Goal: Task Accomplishment & Management: Use online tool/utility

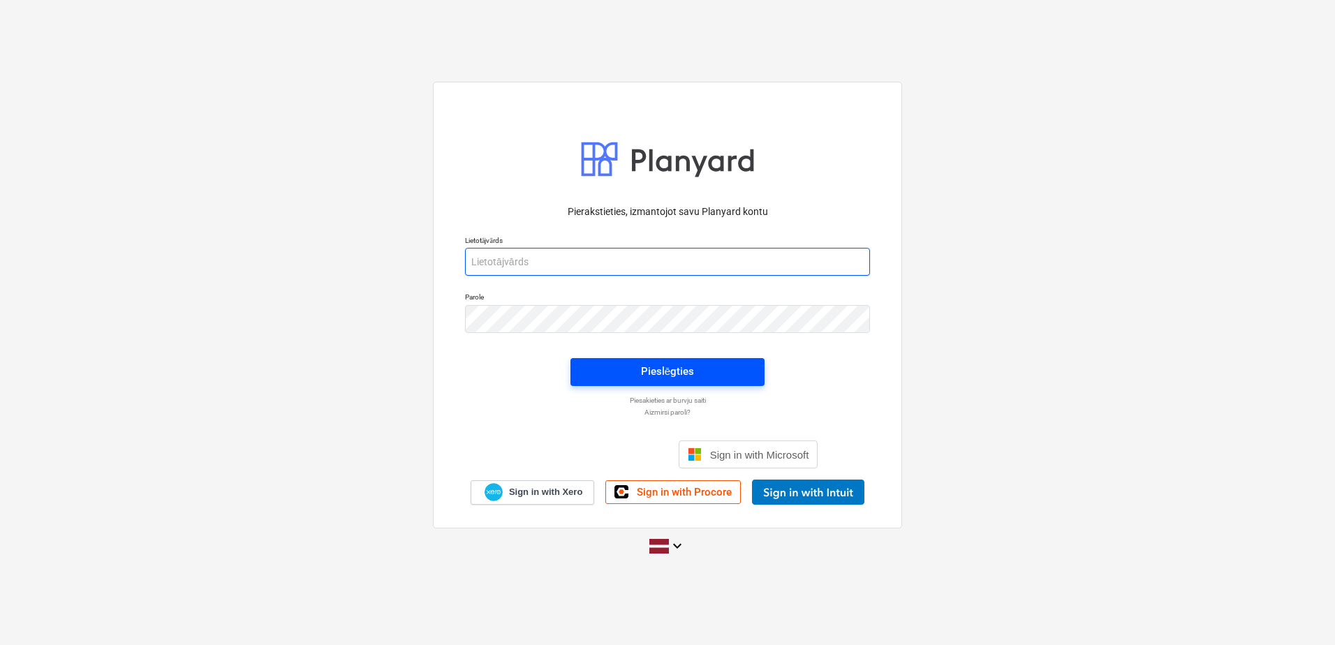
type input "[PERSON_NAME][EMAIL_ADDRESS][DOMAIN_NAME]"
click at [696, 358] on button "Pieslēgties" at bounding box center [667, 372] width 194 height 28
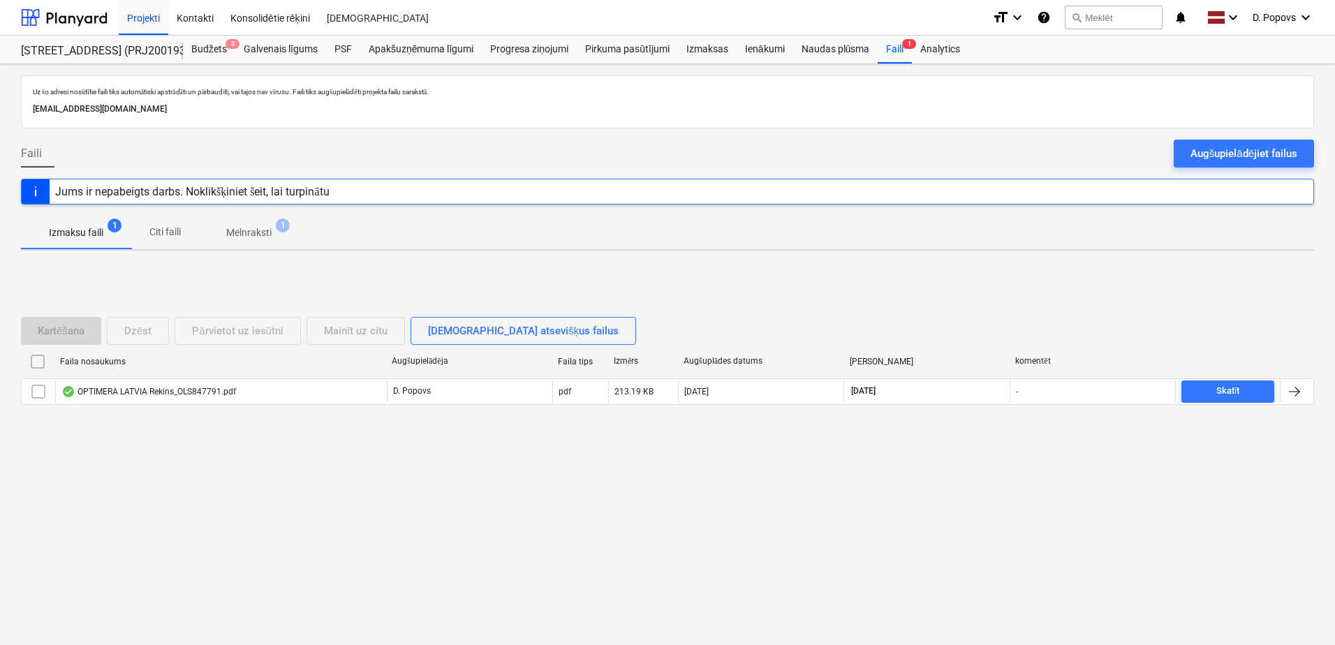
click at [893, 66] on div "Uz šo adresi nosūtītie faili tiks automātiski apstrādāti un pārbaudīti, vai taj…" at bounding box center [667, 354] width 1335 height 581
click at [131, 13] on div "Projekti" at bounding box center [144, 17] width 50 height 36
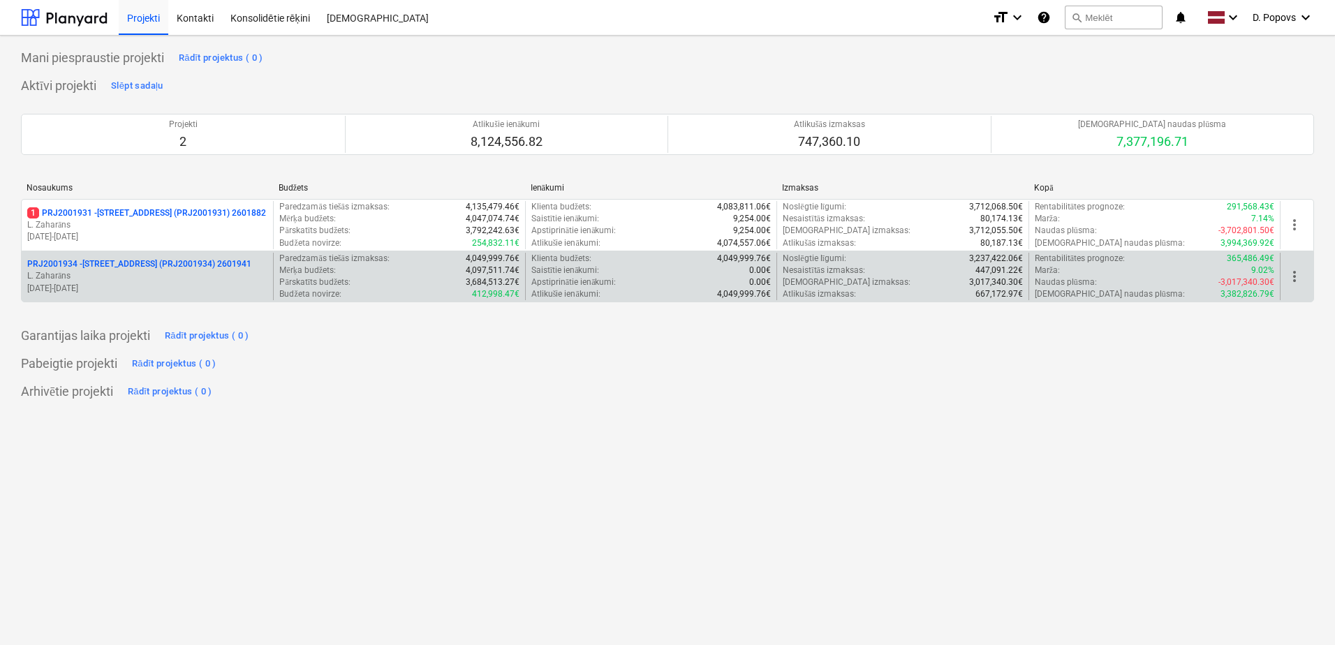
click at [212, 286] on p "[DATE] - [DATE]" at bounding box center [147, 289] width 240 height 12
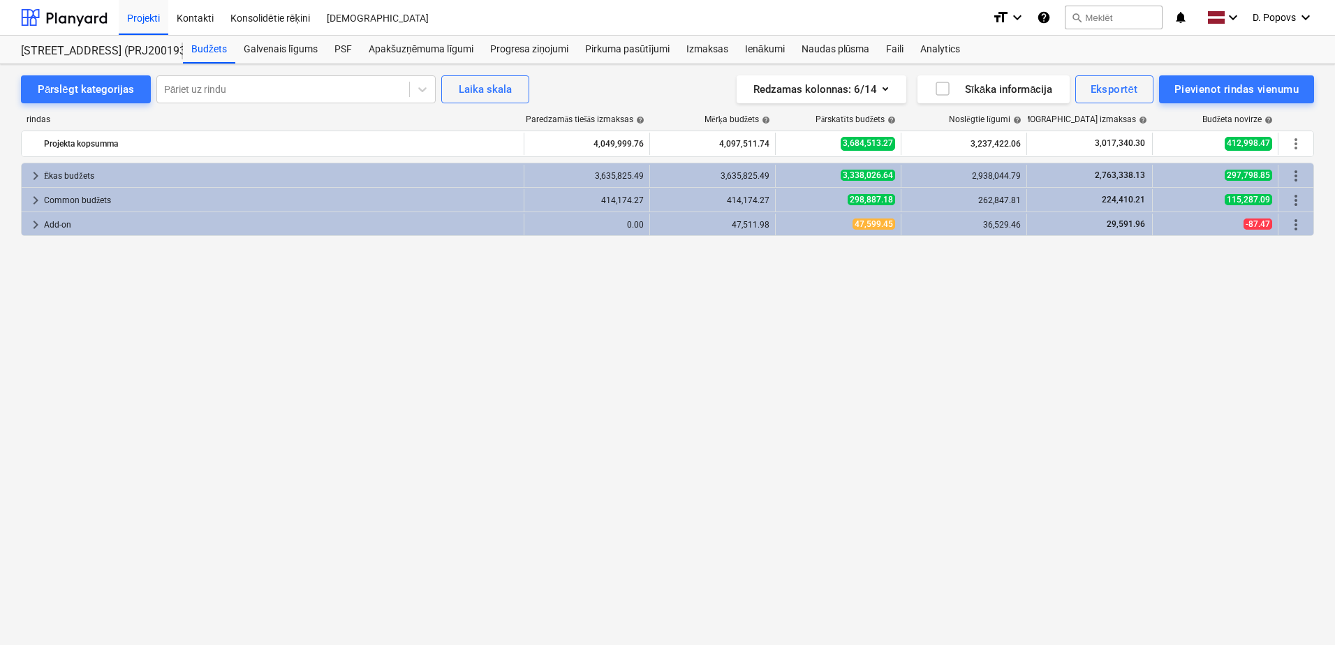
click at [506, 388] on div "keyboard_arrow_right Ēkas budžets 3,635,825.49 3,635,825.49 3,338,026.64 2,938,…" at bounding box center [667, 375] width 1293 height 425
click at [156, 26] on div "Projekti" at bounding box center [144, 17] width 50 height 36
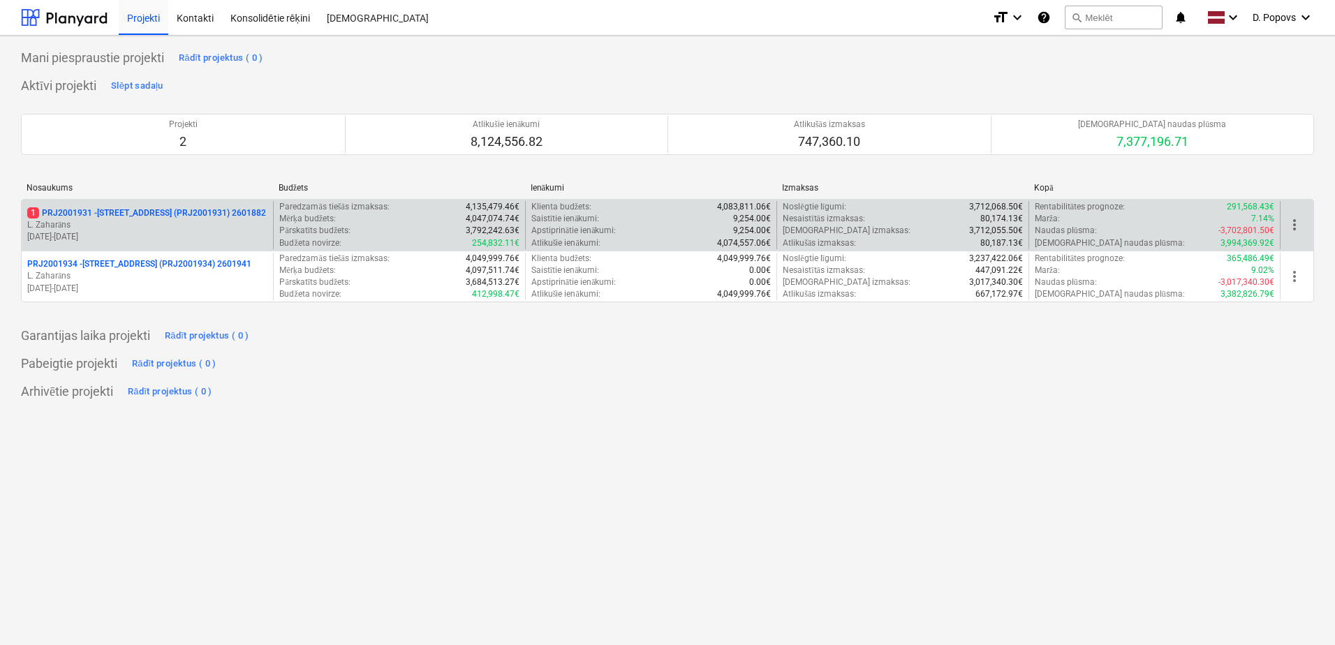
click at [188, 237] on p "[DATE] - [DATE]" at bounding box center [147, 237] width 240 height 12
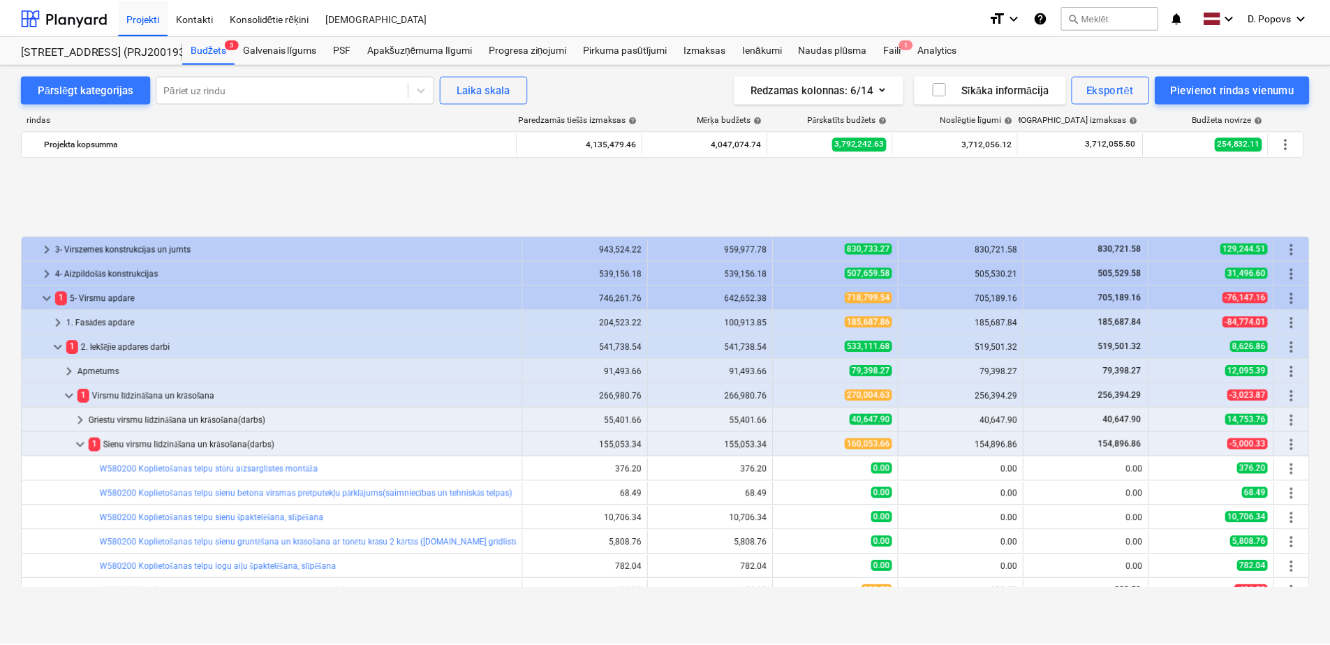
scroll to position [140, 0]
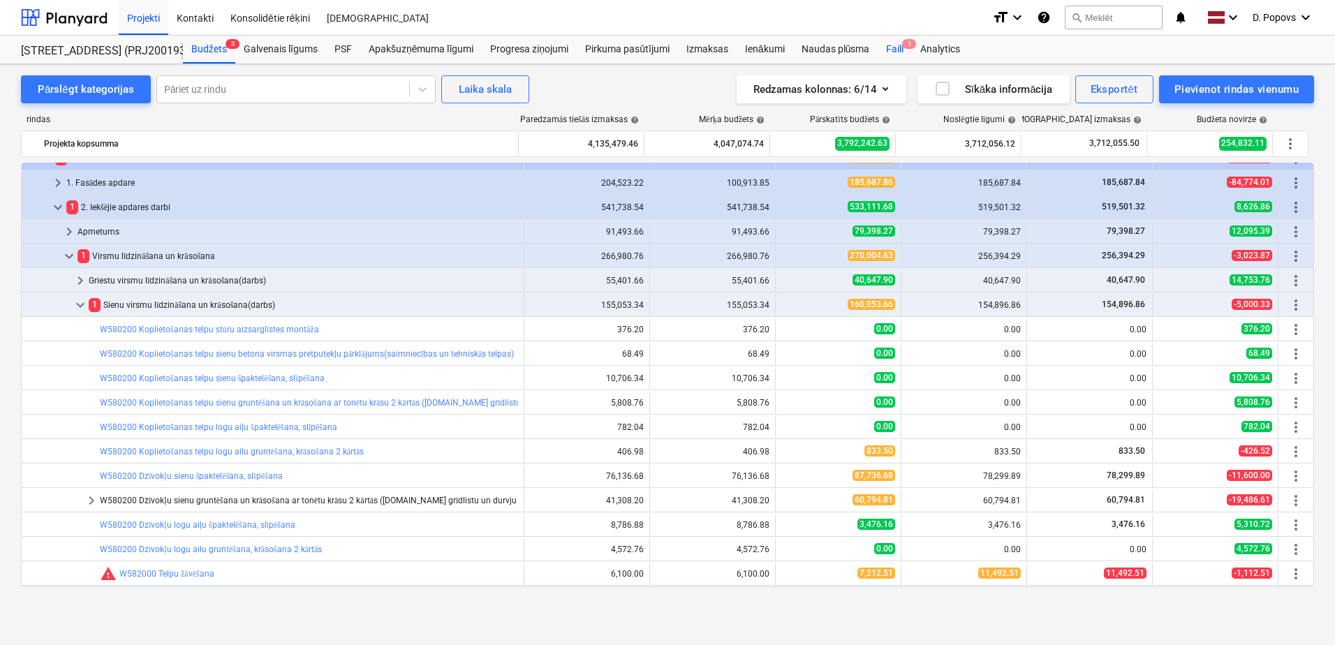
click at [899, 54] on div "Faili 1" at bounding box center [895, 50] width 34 height 28
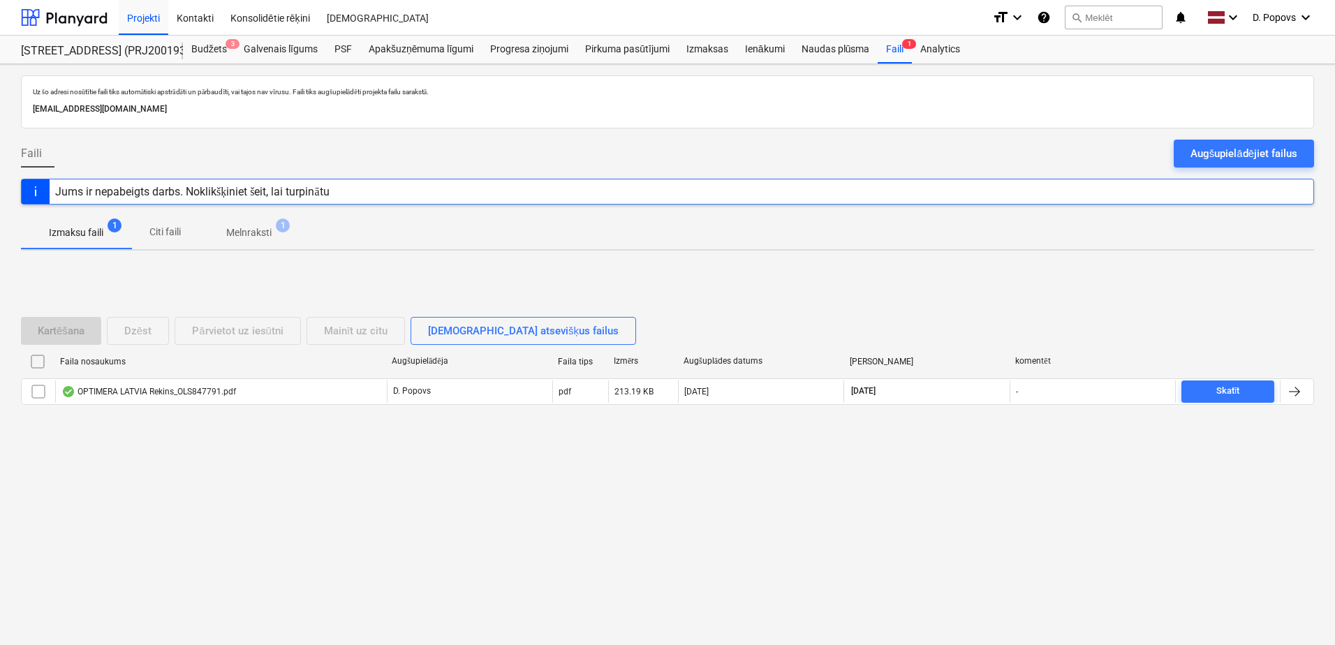
drag, startPoint x: 1187, startPoint y: 145, endPoint x: 1217, endPoint y: 175, distance: 42.5
click at [1190, 147] on button "Augšupielādējiet failus" at bounding box center [1244, 154] width 140 height 28
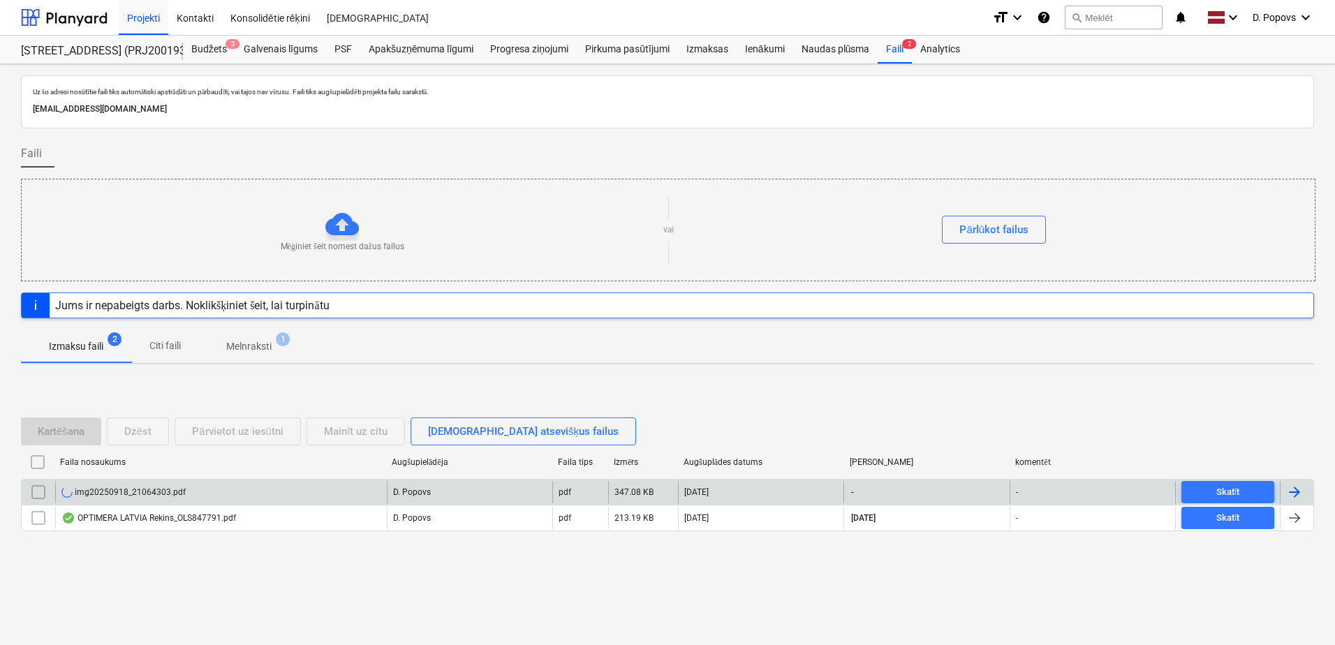
click at [272, 493] on div "img20250918_21064303.pdf" at bounding box center [221, 492] width 332 height 22
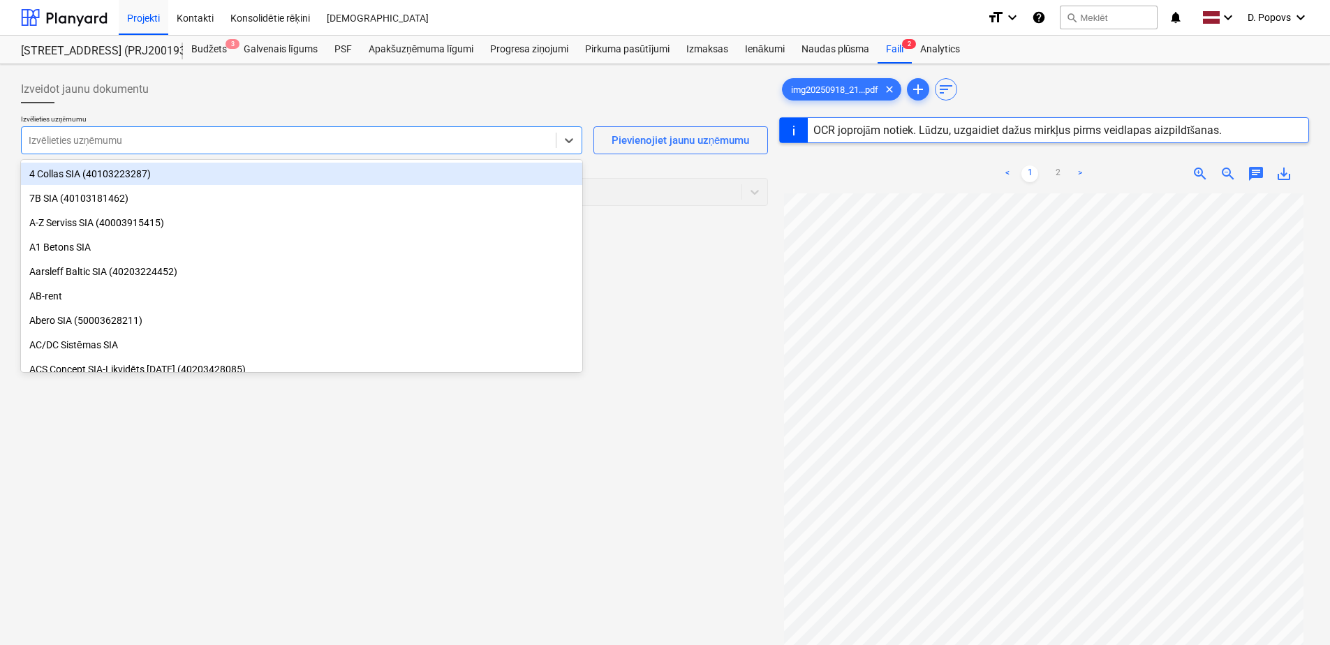
click at [151, 135] on div at bounding box center [289, 140] width 520 height 14
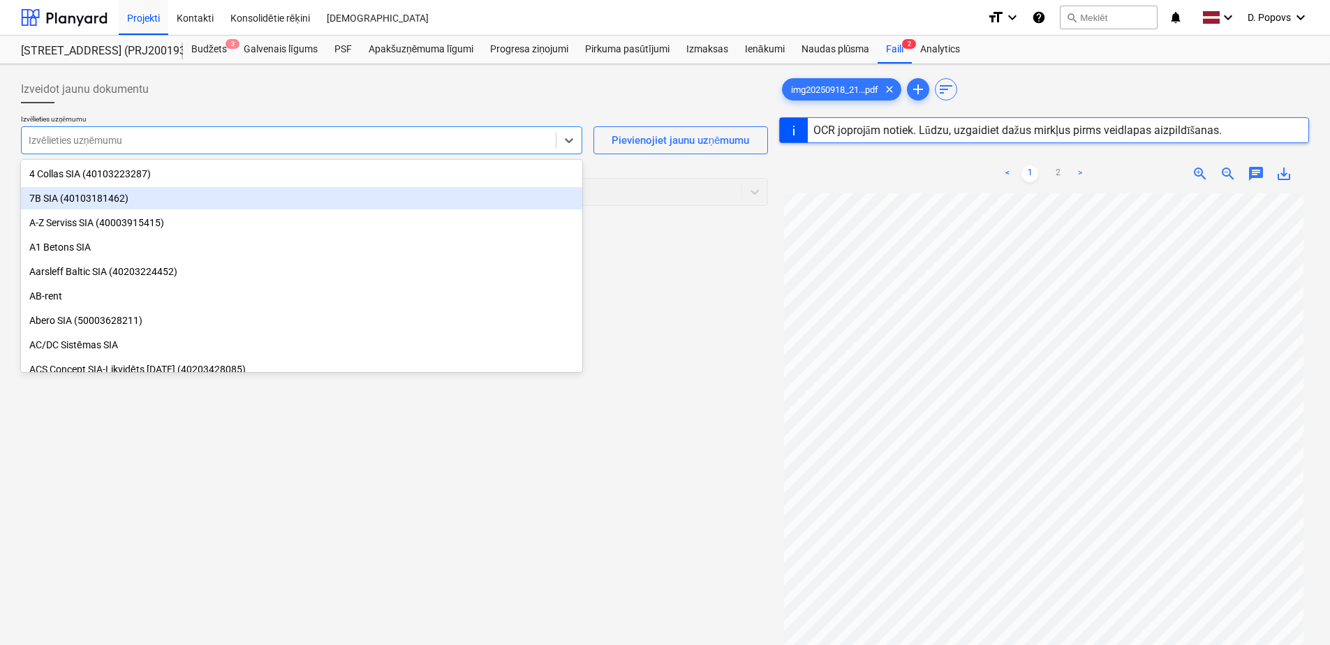
click at [135, 191] on div "7B SIA (40103181462)" at bounding box center [301, 198] width 561 height 22
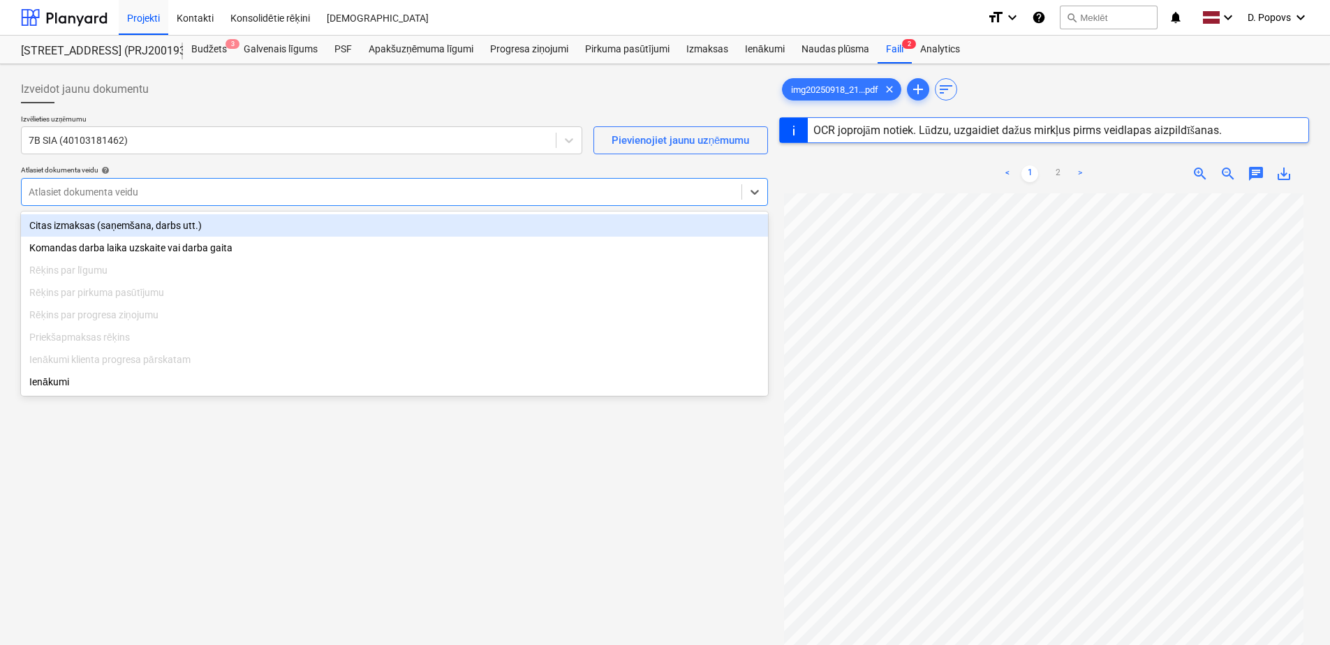
click at [256, 196] on div at bounding box center [382, 192] width 706 height 14
click at [249, 218] on div "Citas izmaksas (saņemšana, darbs utt.)" at bounding box center [394, 225] width 747 height 22
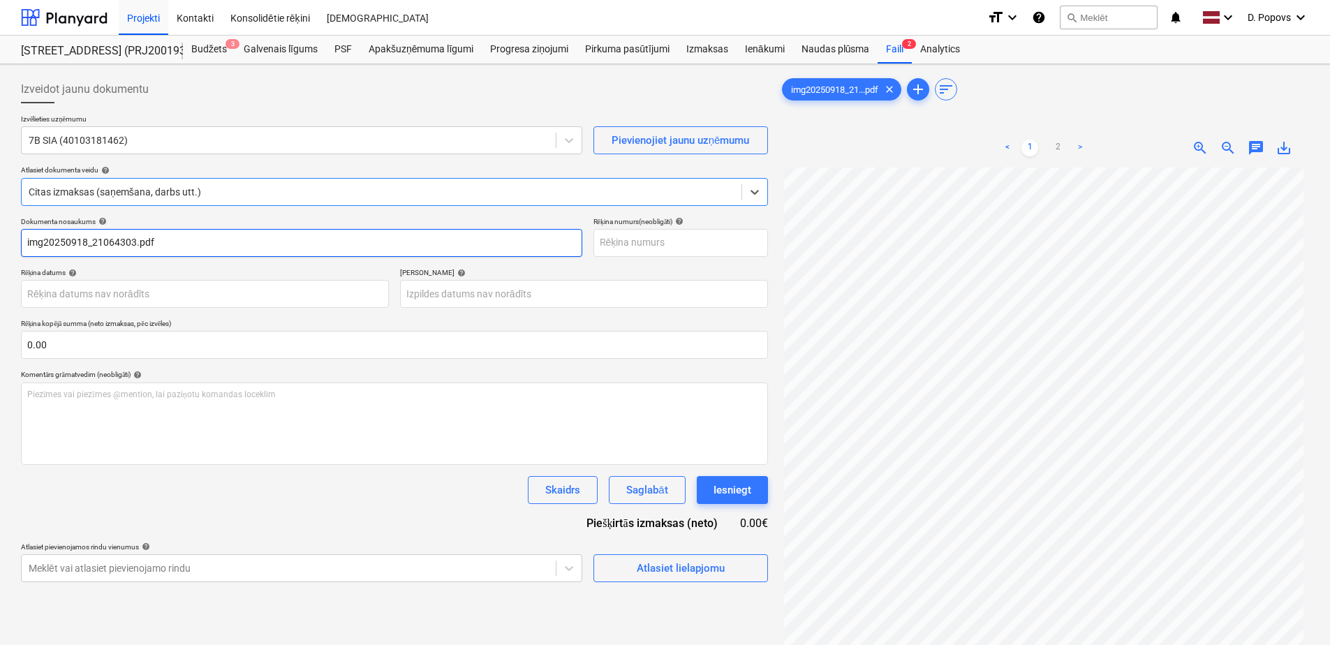
click at [222, 252] on input "img20250918_21064303.pdf" at bounding box center [301, 243] width 561 height 28
click at [223, 250] on input "img20250918_21064303.pdf" at bounding box center [301, 243] width 561 height 28
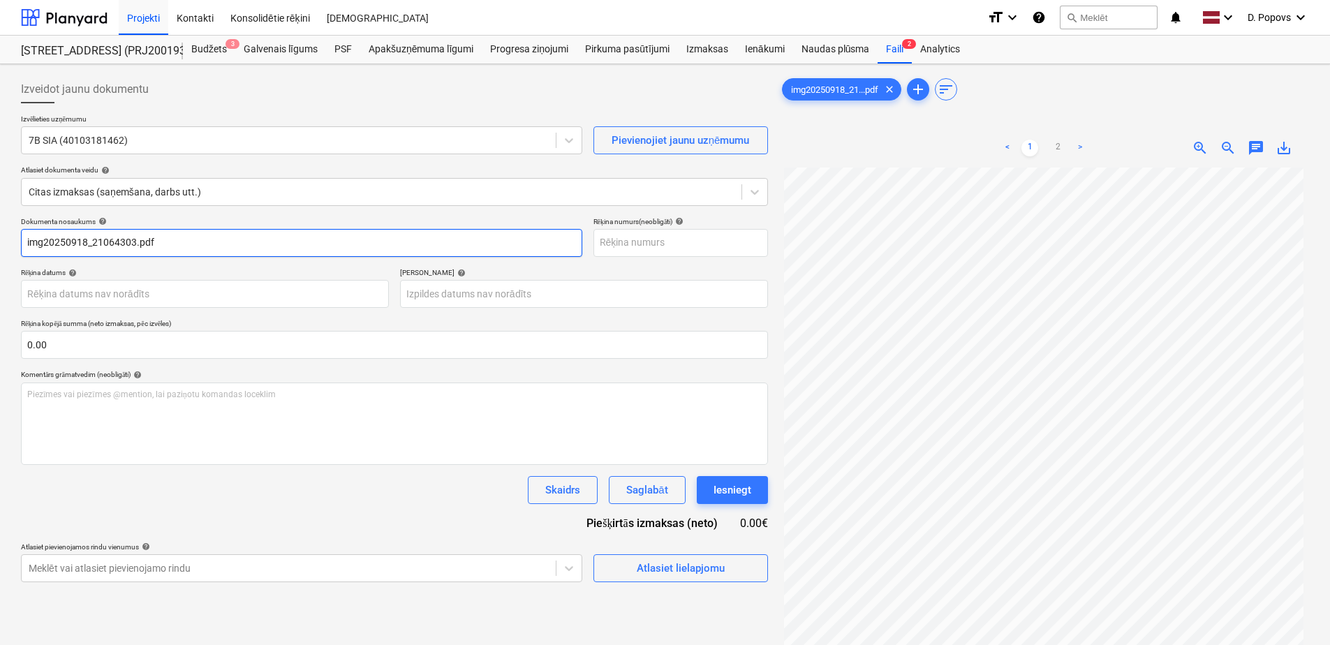
click at [223, 250] on input "img20250918_21064303.pdf" at bounding box center [301, 243] width 561 height 28
drag, startPoint x: 223, startPoint y: 250, endPoint x: -3, endPoint y: 263, distance: 225.9
click at [0, 263] on html "Projekti Kontakti Konsolidētie rēķini Iesūtne format_size keyboard_arrow_down h…" at bounding box center [665, 322] width 1330 height 645
drag, startPoint x: 64, startPoint y: 256, endPoint x: -3, endPoint y: 260, distance: 66.5
click at [0, 260] on html "Projekti Kontakti Konsolidētie rēķini Iesūtne format_size keyboard_arrow_down h…" at bounding box center [665, 322] width 1330 height 645
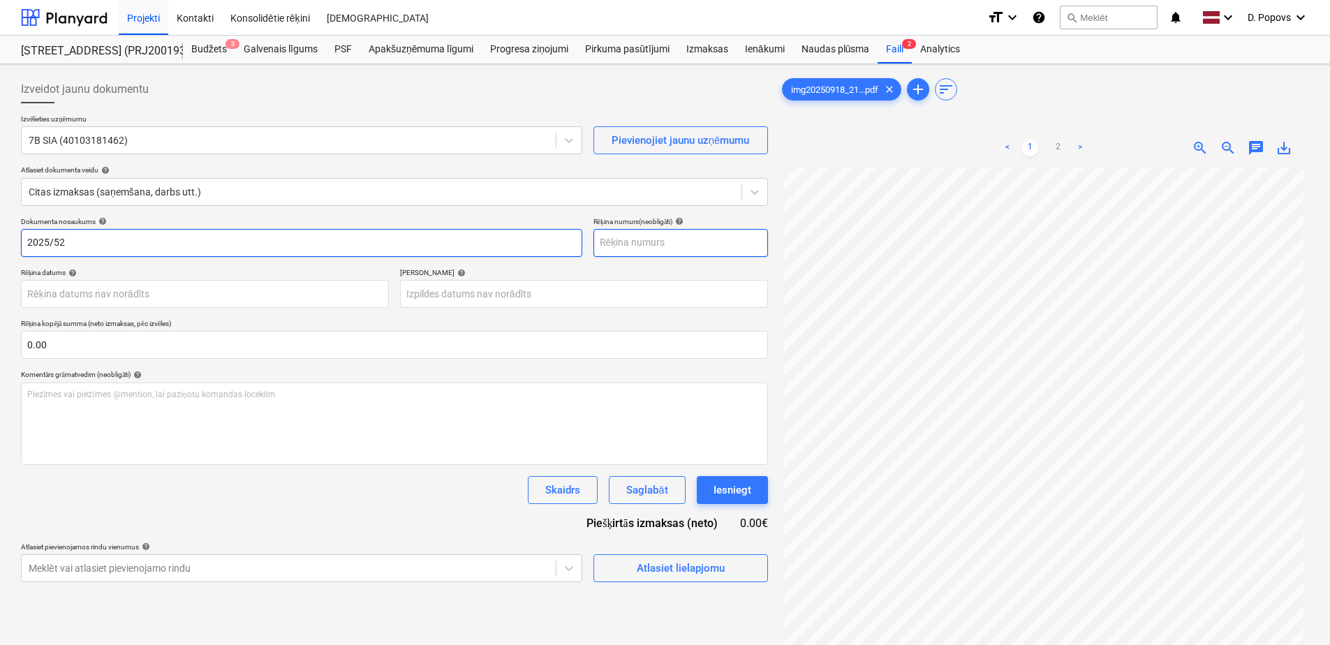
type input "2025/52"
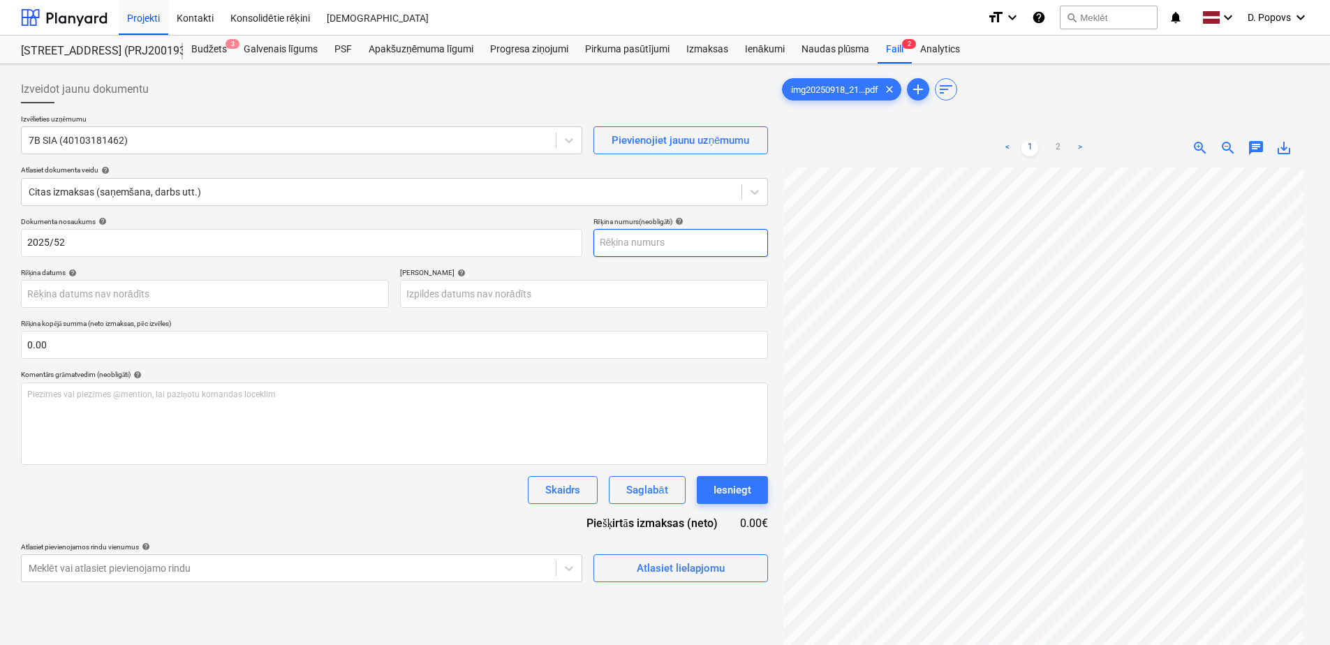
click at [657, 235] on input "text" at bounding box center [680, 243] width 175 height 28
paste input "2025/52"
type input "2025/52"
click at [269, 499] on div "Skaidrs Saglabāt Iesniegt" at bounding box center [394, 490] width 747 height 28
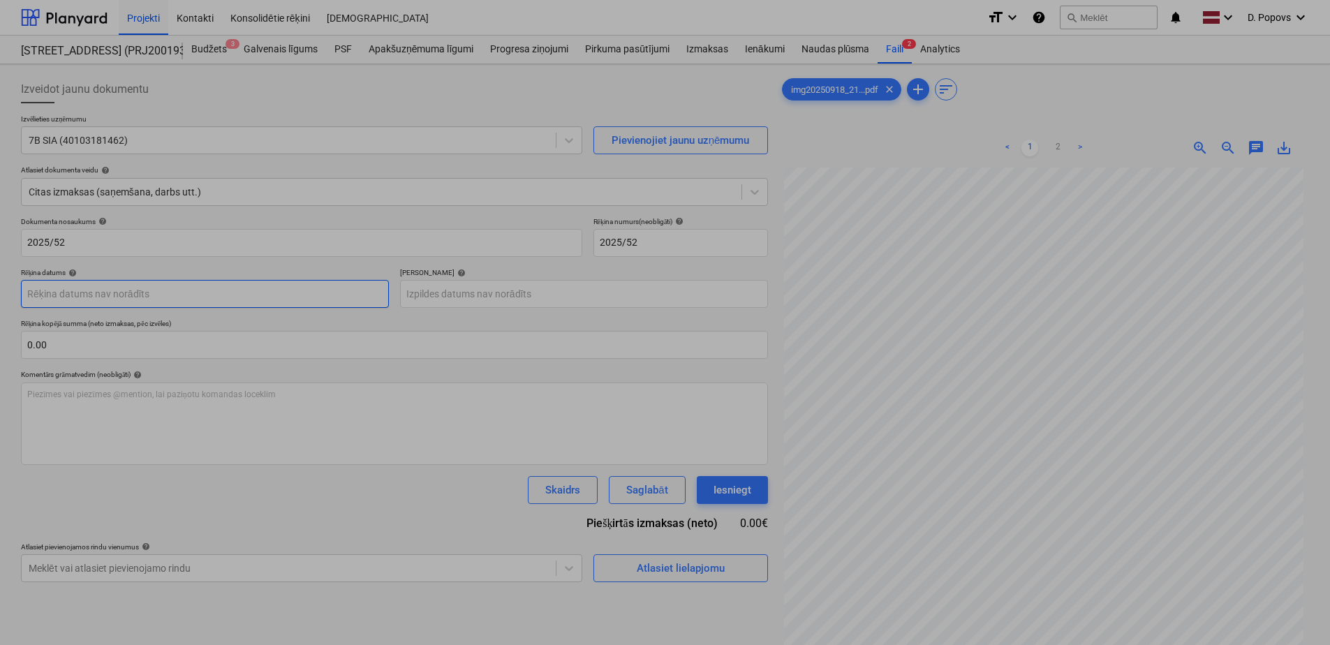
click at [290, 296] on body "Projekti Kontakti Konsolidētie rēķini Iesūtne format_size keyboard_arrow_down h…" at bounding box center [665, 322] width 1330 height 645
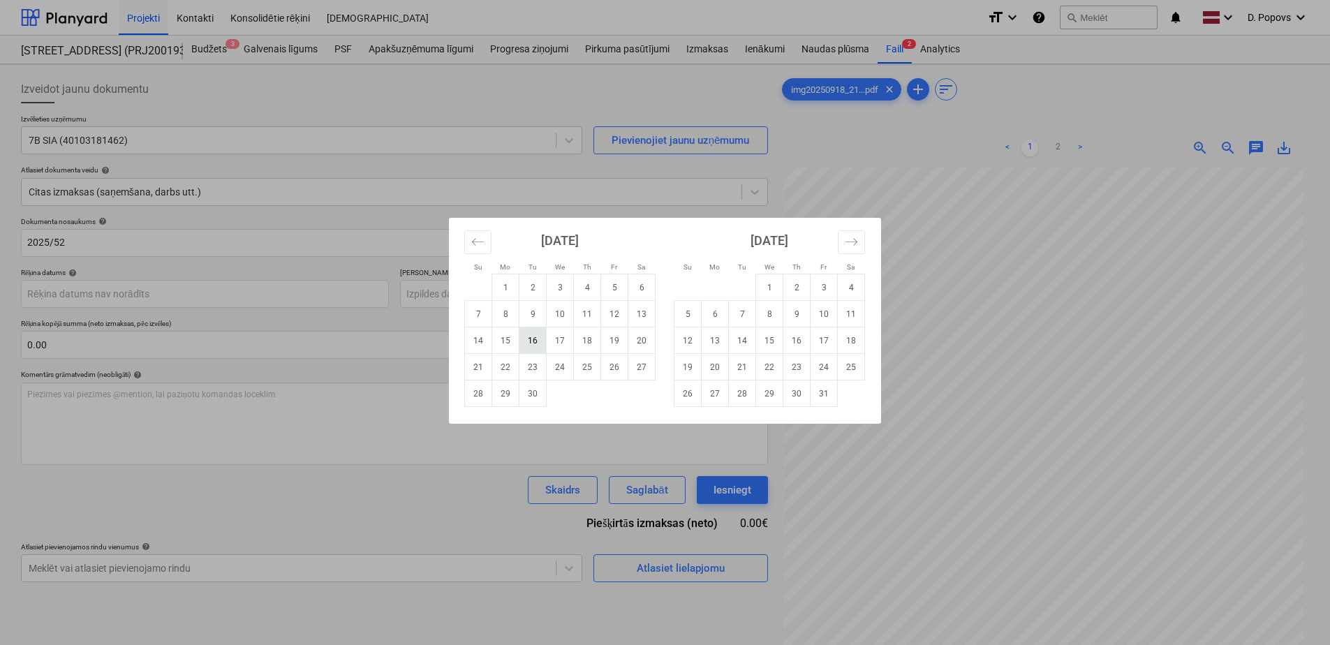
click at [533, 341] on td "16" at bounding box center [532, 340] width 27 height 27
type input "[DATE]"
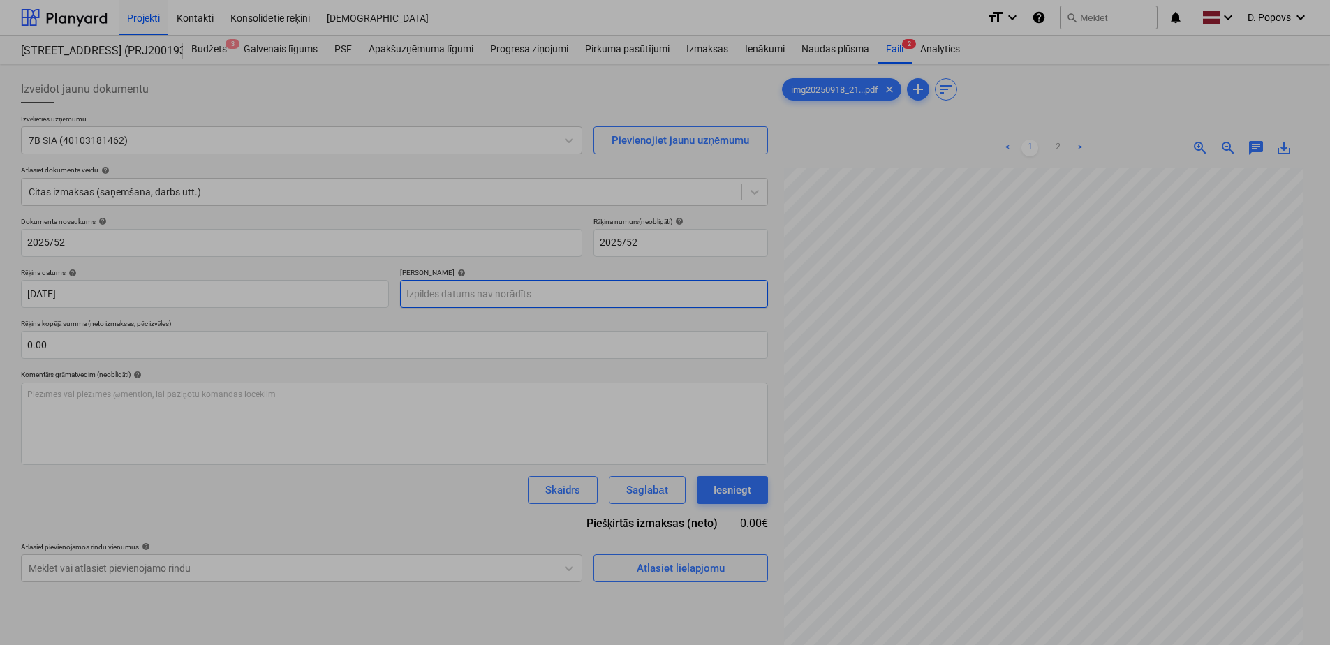
click at [565, 295] on body "Projekti Kontakti Konsolidētie rēķini Iesūtne format_size keyboard_arrow_down h…" at bounding box center [665, 322] width 1330 height 645
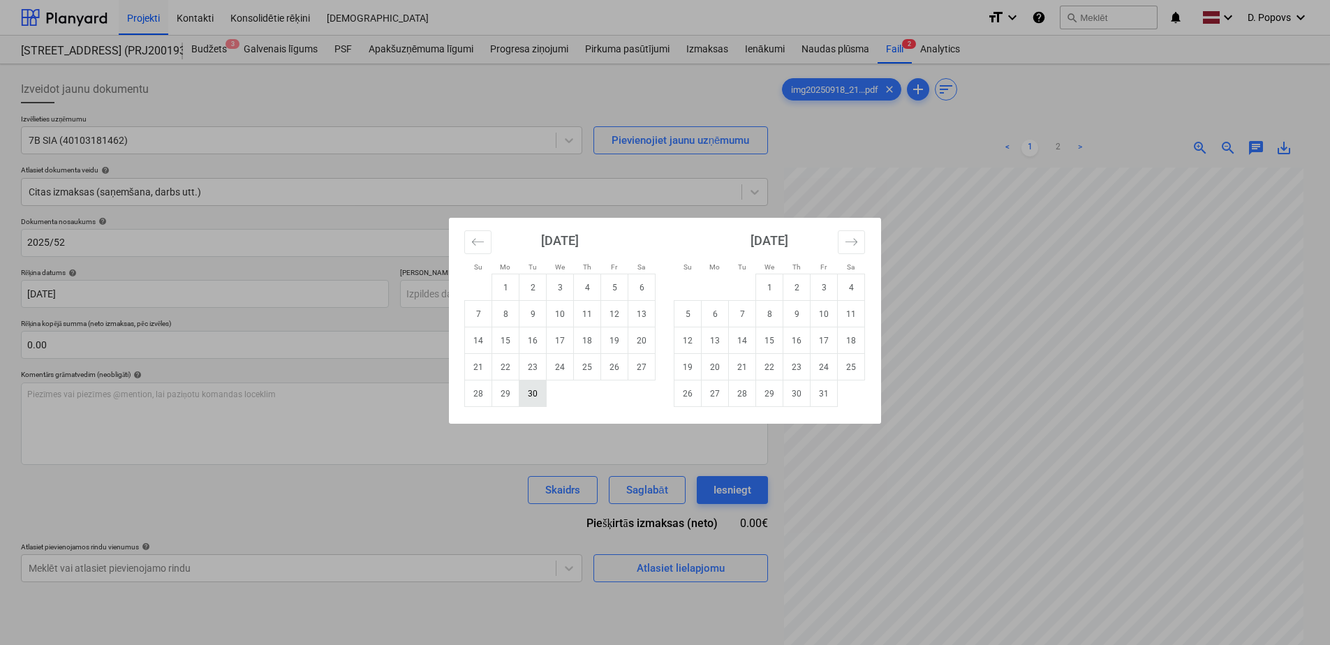
click at [533, 396] on td "30" at bounding box center [532, 394] width 27 height 27
type input "[DATE]"
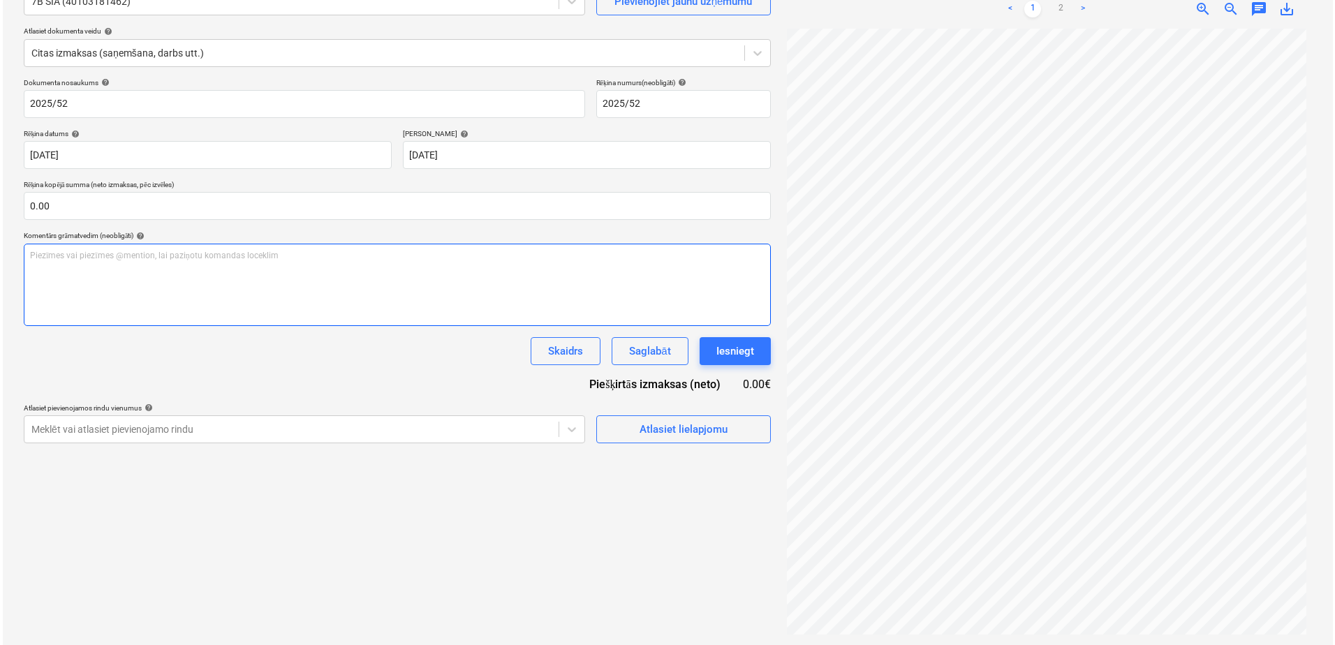
scroll to position [140, 0]
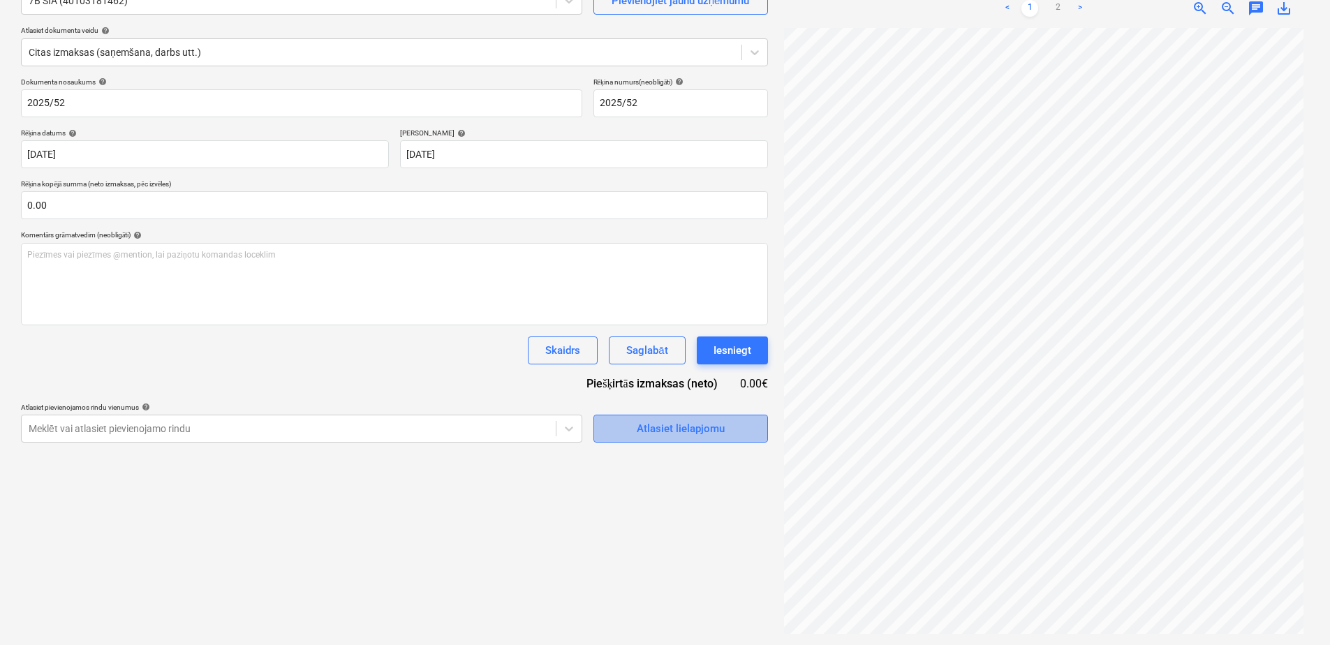
click at [744, 422] on span "Atlasiet lielapjomu" at bounding box center [681, 429] width 140 height 18
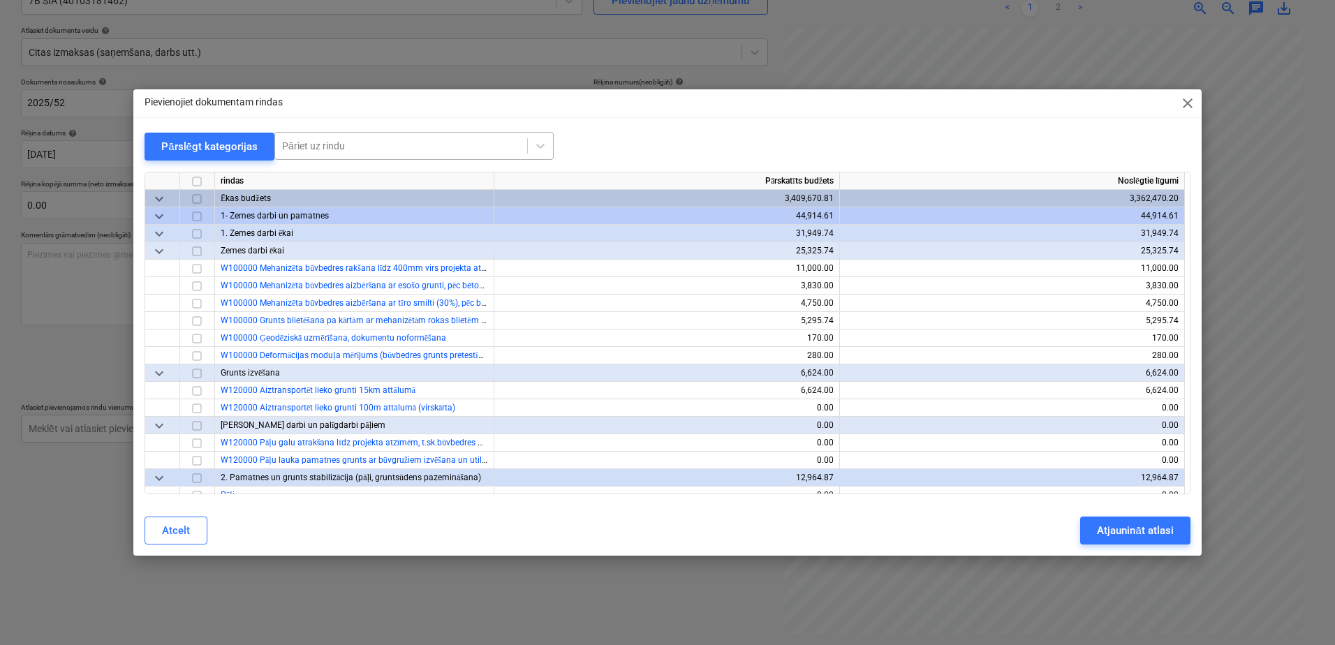
click at [363, 136] on div "Pāriet uz rindu" at bounding box center [401, 146] width 252 height 20
type input "з"
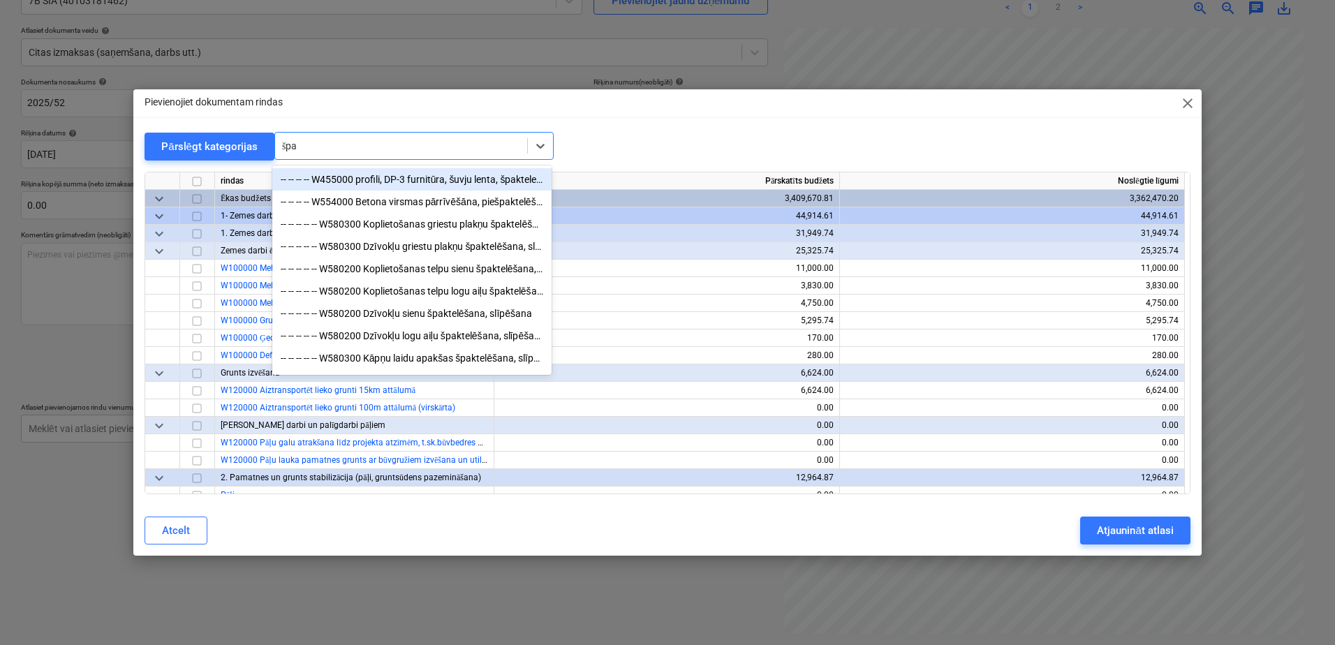
type input "špak"
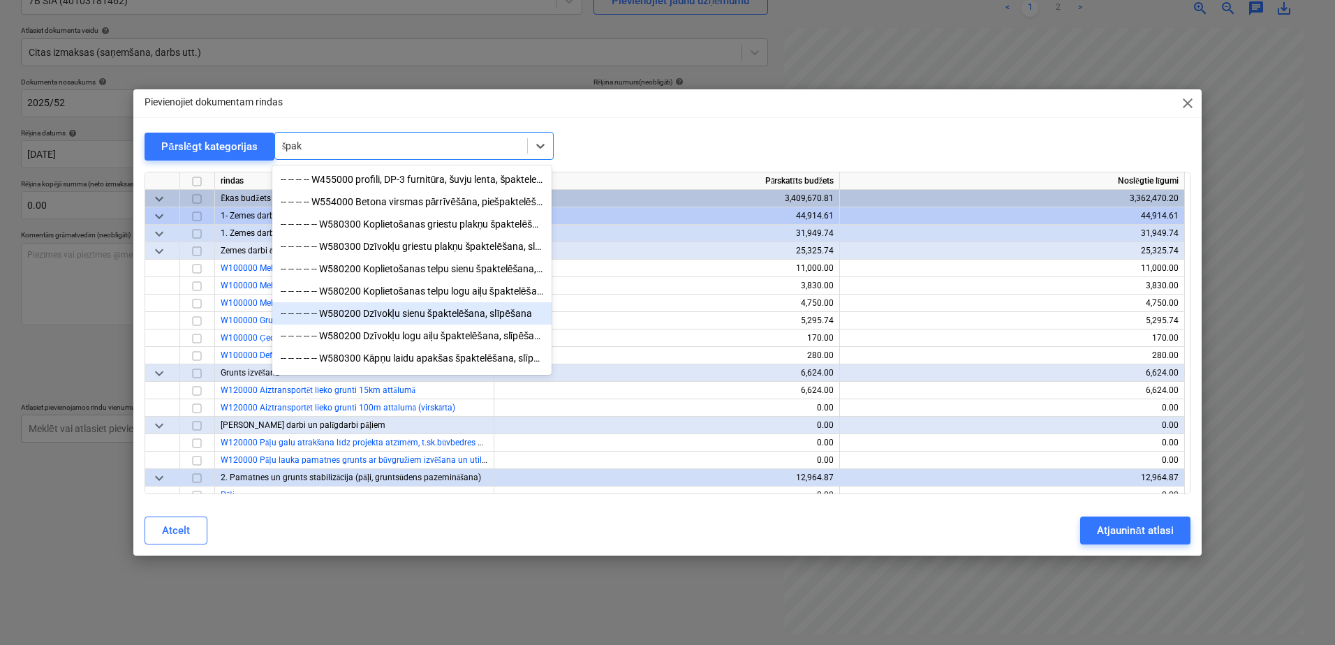
click at [447, 320] on div "-- -- -- -- -- W580200 Dzīvokļu sienu špaktelēšana, slīpēšana" at bounding box center [411, 313] width 279 height 22
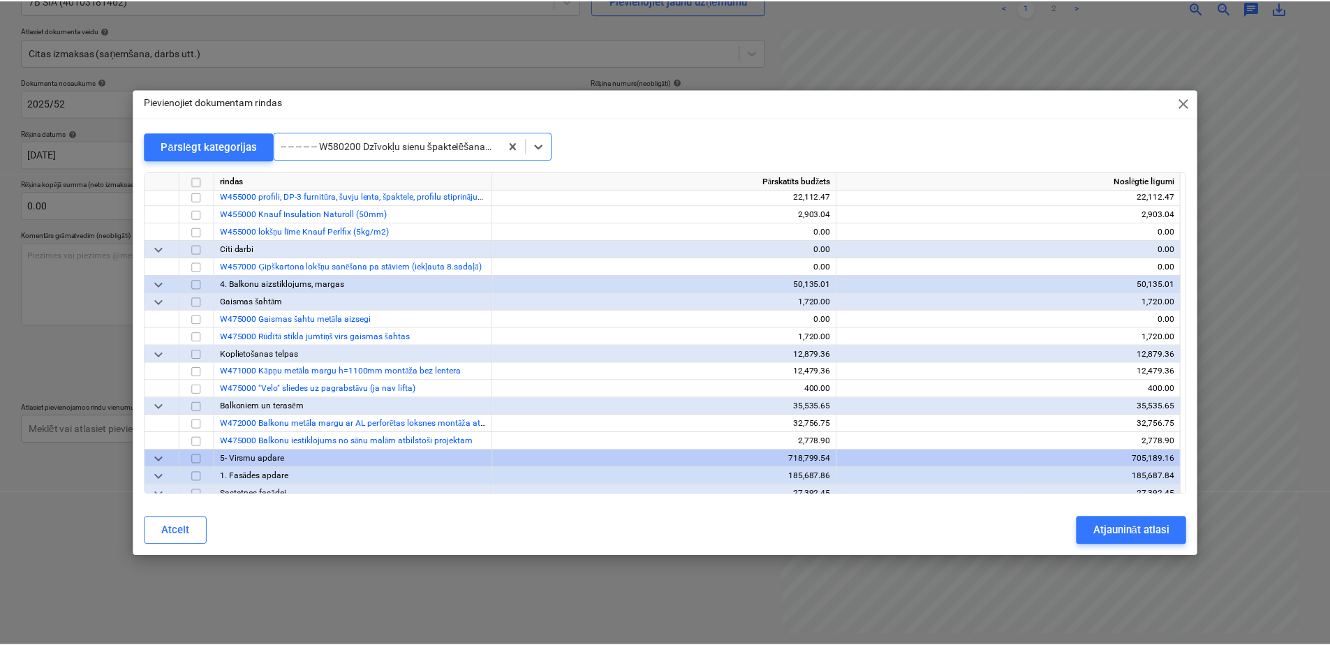
scroll to position [7506, 0]
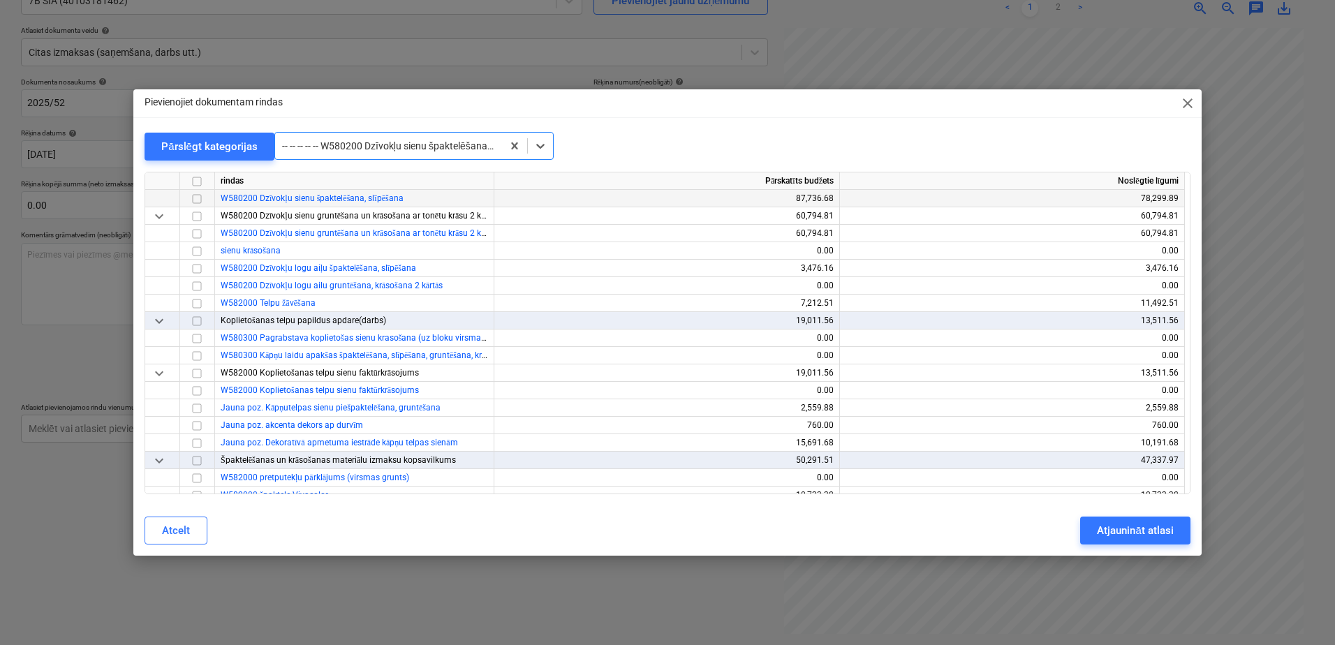
click at [201, 201] on input "checkbox" at bounding box center [197, 199] width 17 height 17
click at [1167, 533] on div "Atjaunināt atlasi" at bounding box center [1135, 531] width 76 height 18
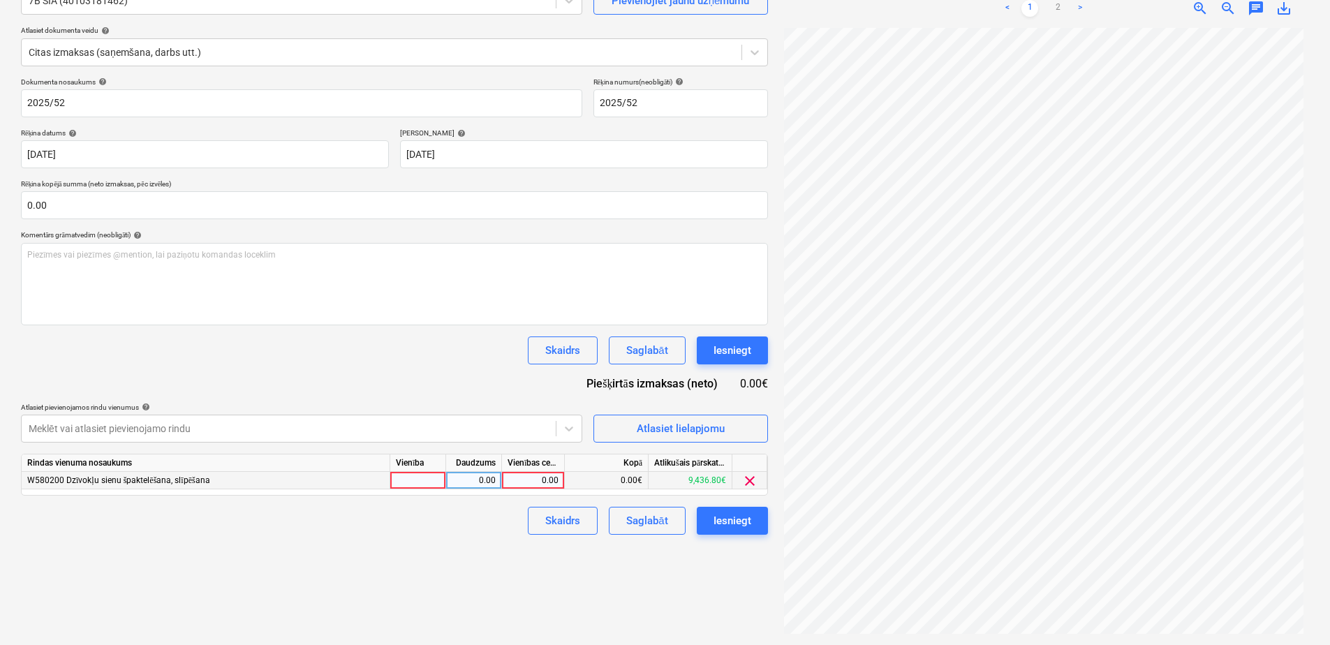
click at [554, 481] on div "0.00" at bounding box center [533, 480] width 51 height 17
type input "520"
click at [418, 552] on div "Izveidot jaunu dokumentu Izvēlieties uzņēmumu 7B SIA (40103181462) Pievienojiet…" at bounding box center [394, 284] width 758 height 709
click at [646, 521] on div "Saglabāt" at bounding box center [646, 521] width 41 height 18
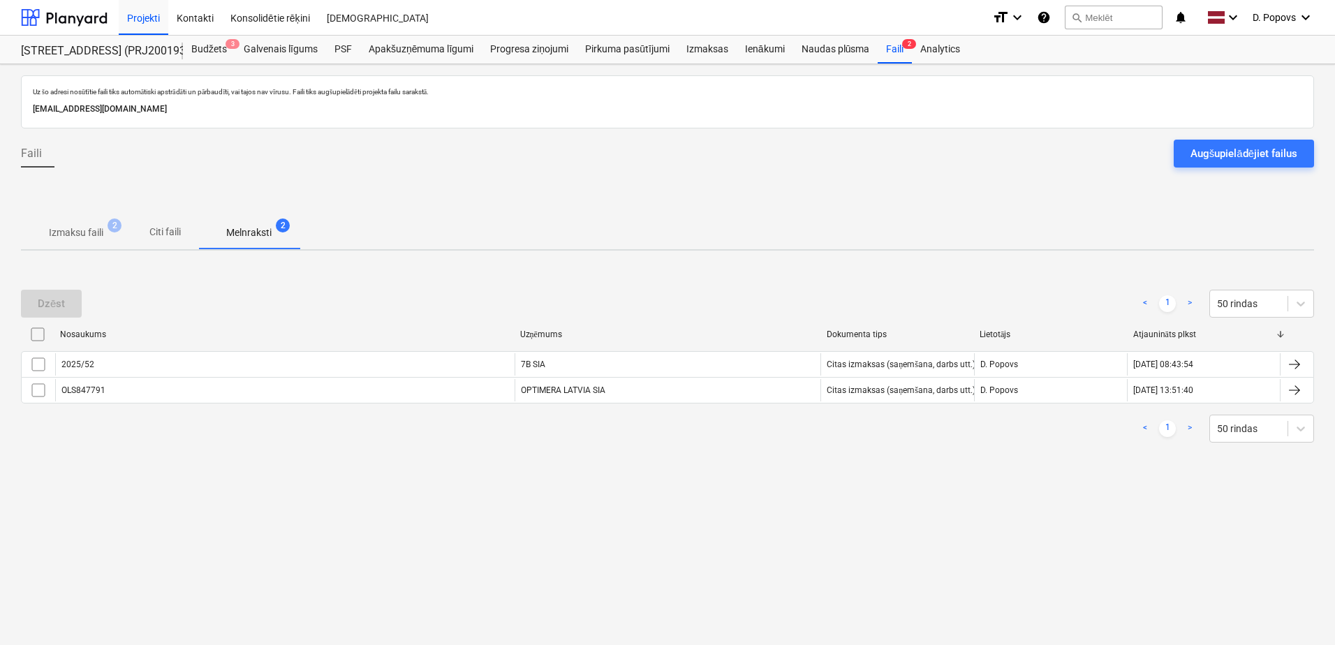
click at [67, 239] on p "Izmaksu faili" at bounding box center [76, 233] width 54 height 15
